Goal: Go to known website: Access a specific website the user already knows

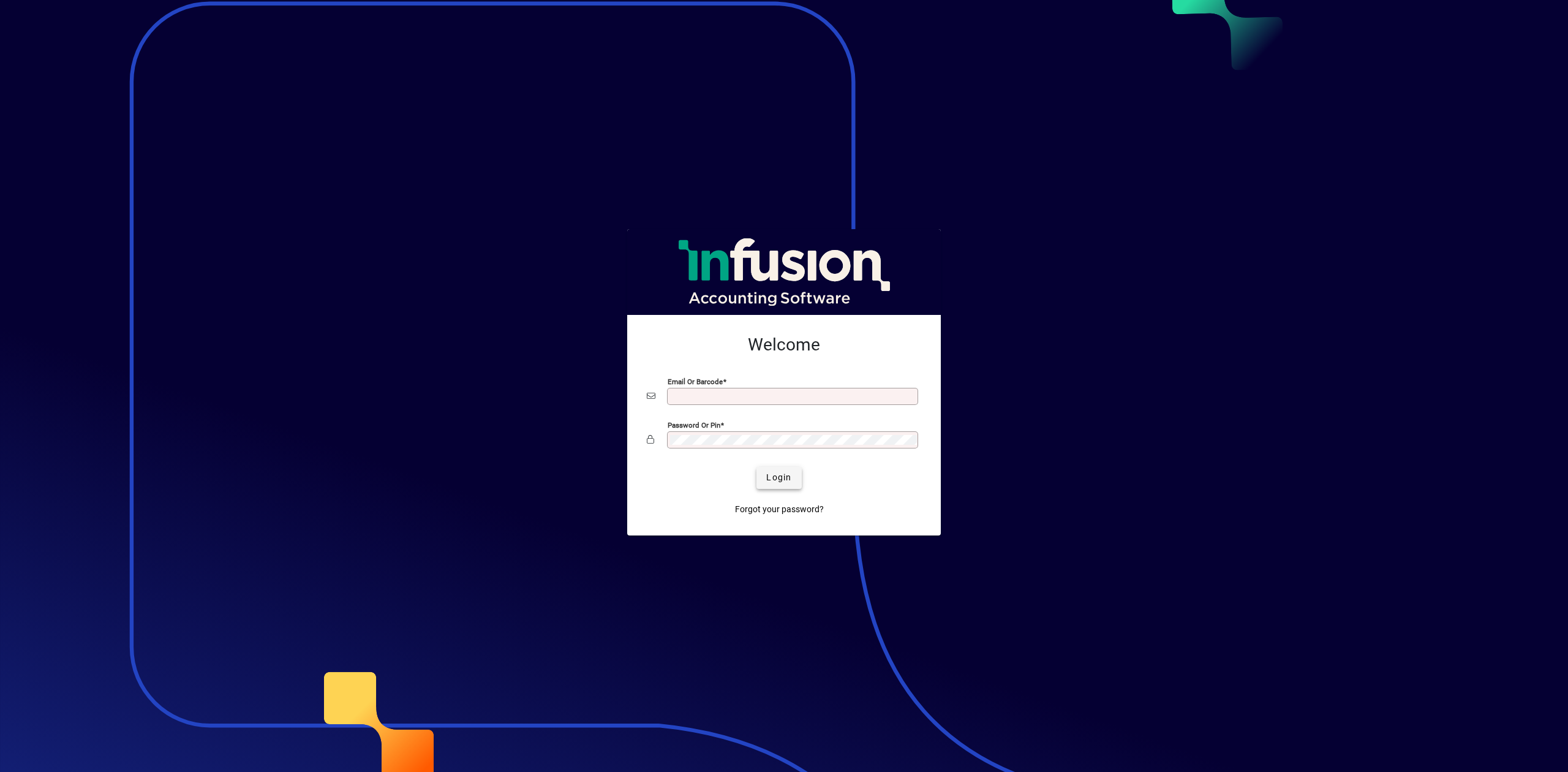
type input "**********"
click at [782, 471] on span "Login" at bounding box center [779, 477] width 25 height 13
